Goal: Information Seeking & Learning: Learn about a topic

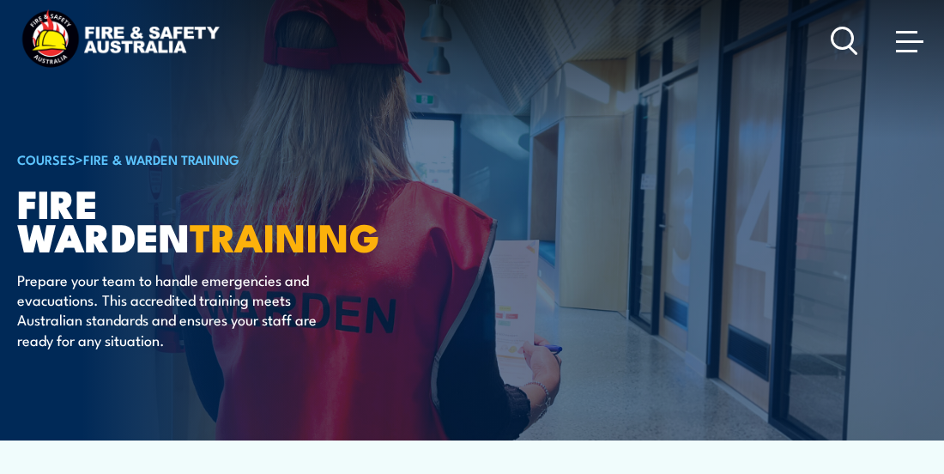
click at [841, 35] on icon at bounding box center [844, 41] width 27 height 28
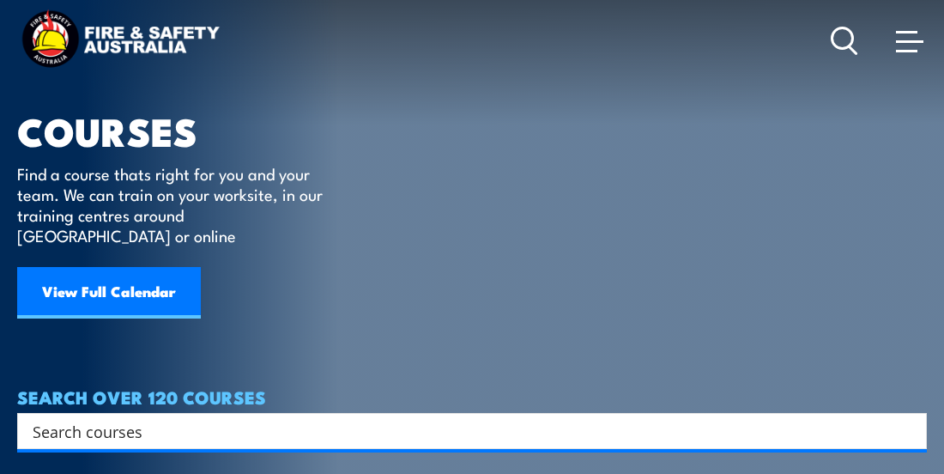
scroll to position [86, 0]
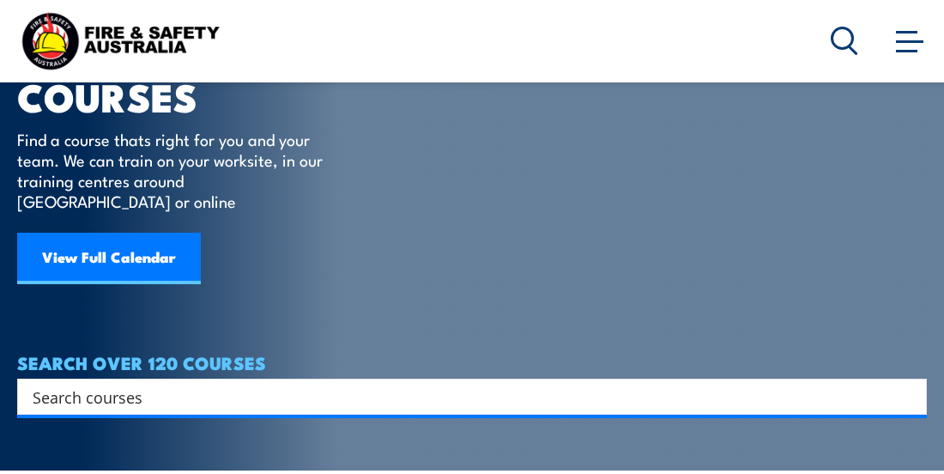
click at [125, 384] on input "Search input" at bounding box center [461, 397] width 856 height 26
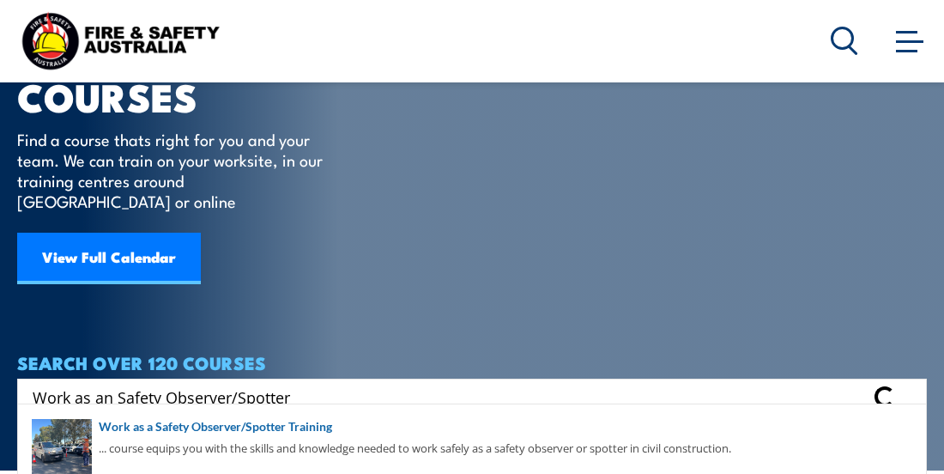
type input "Work as an Safety Observer/Spotter"
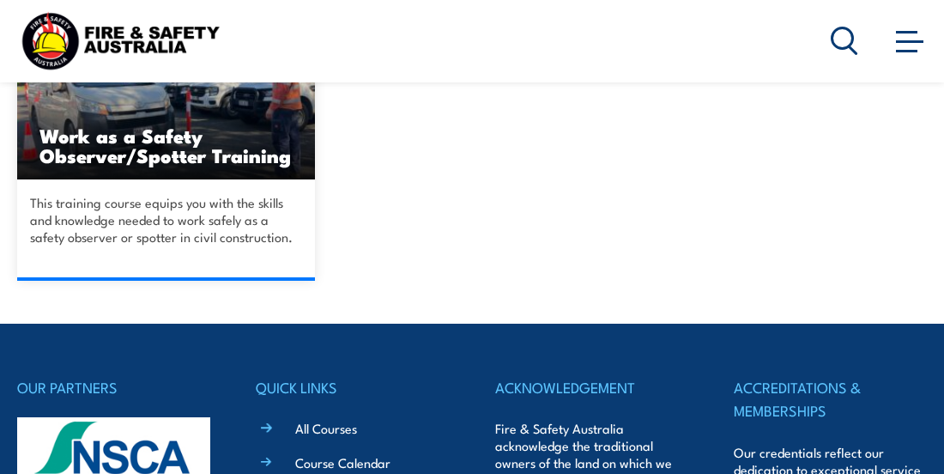
scroll to position [515, 0]
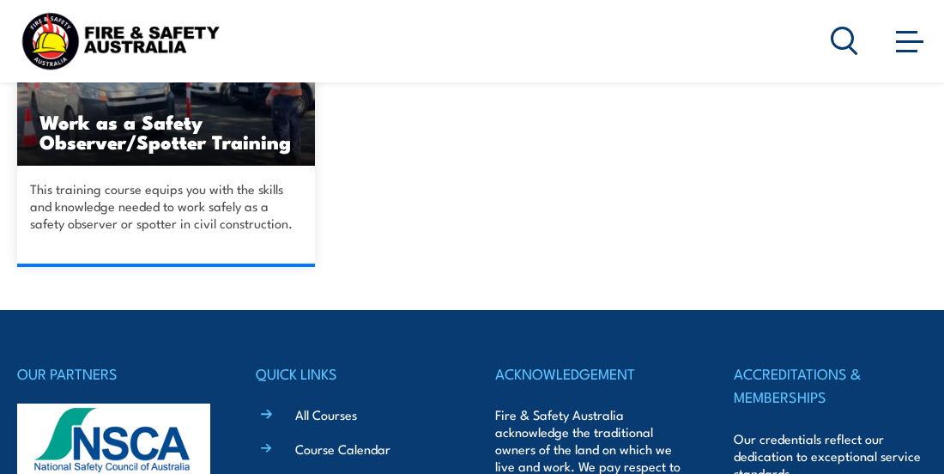
click at [183, 125] on h3 "Work as a Safety Observer/Spotter Training" at bounding box center [165, 131] width 253 height 39
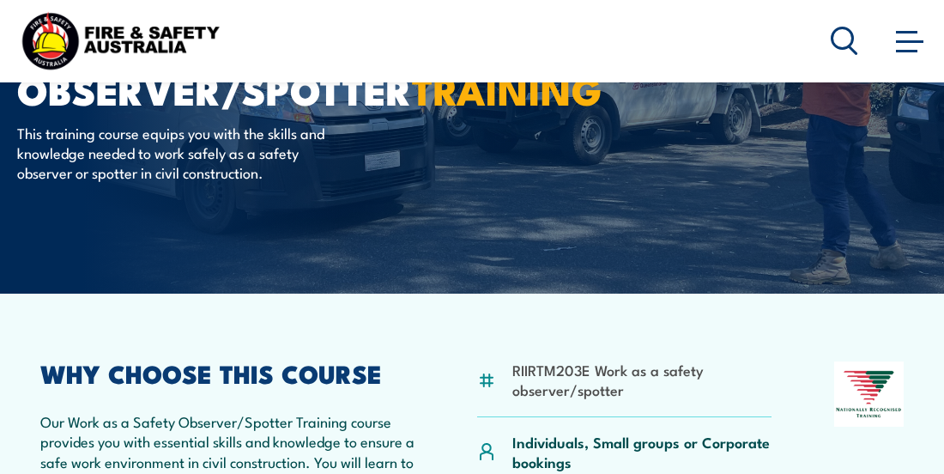
scroll to position [172, 0]
